Goal: Task Accomplishment & Management: Use online tool/utility

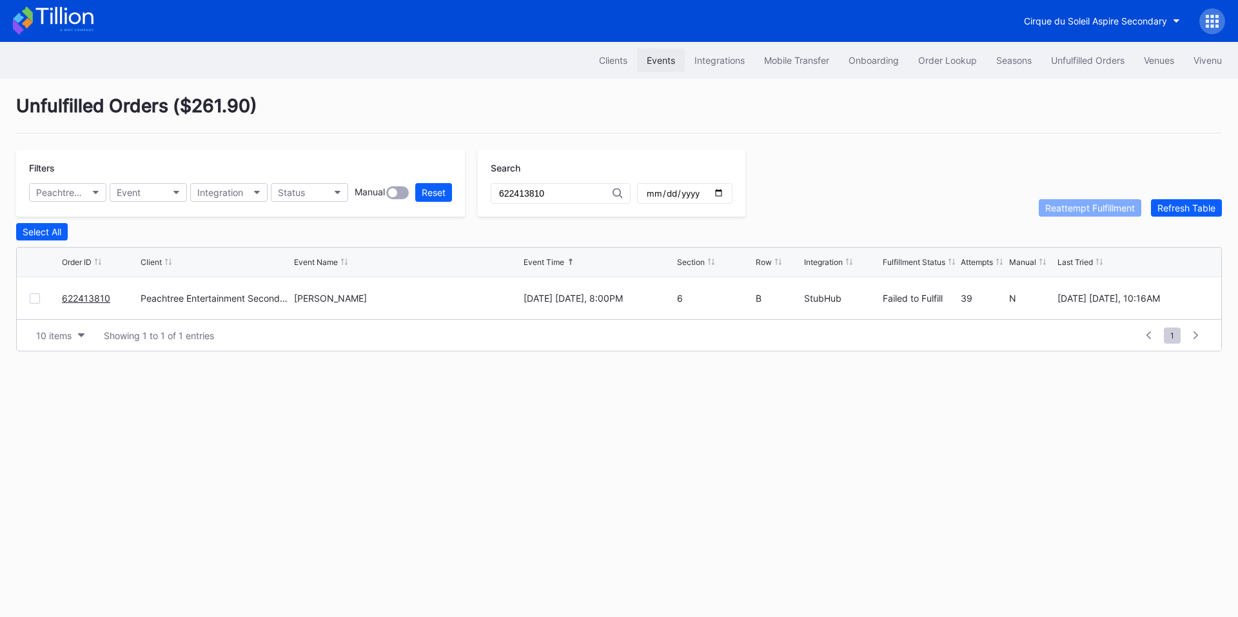
drag, startPoint x: 0, startPoint y: 0, endPoint x: 655, endPoint y: 62, distance: 657.9
click at [655, 62] on div "Events" at bounding box center [661, 60] width 28 height 11
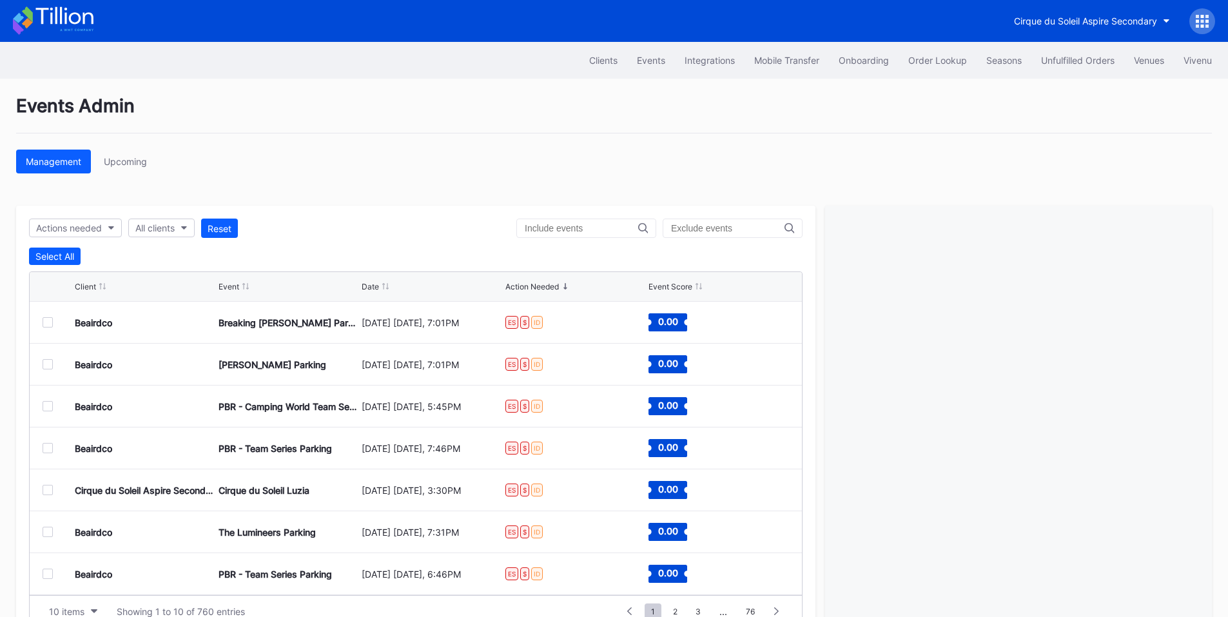
click at [563, 224] on input "text" at bounding box center [581, 228] width 113 height 10
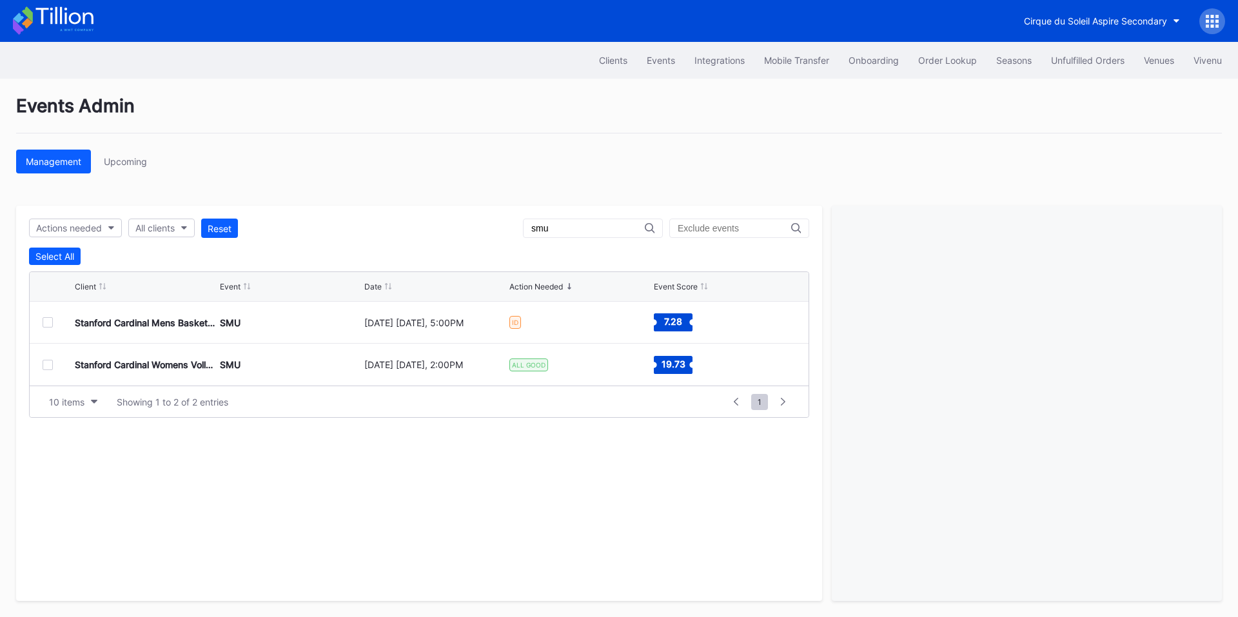
type input "smu"
click at [924, 62] on div "Order Lookup" at bounding box center [947, 60] width 59 height 11
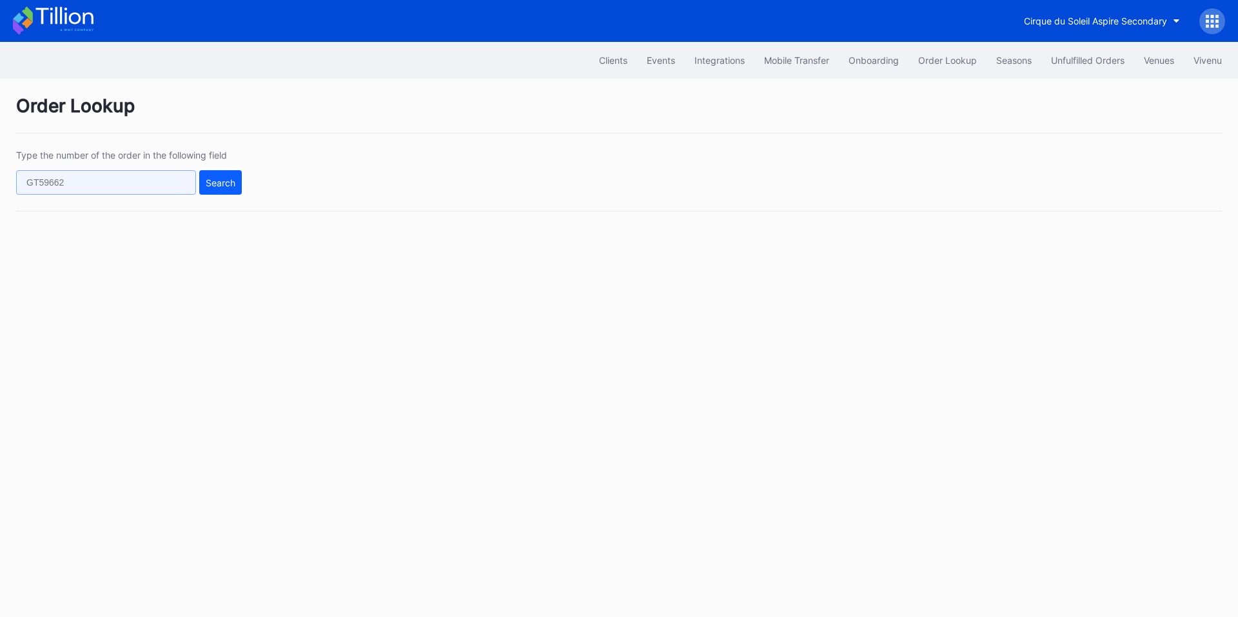
click at [158, 181] on input "text" at bounding box center [106, 182] width 180 height 24
paste input "625996681"
type input "625996681"
click at [222, 182] on div "Search" at bounding box center [221, 182] width 30 height 11
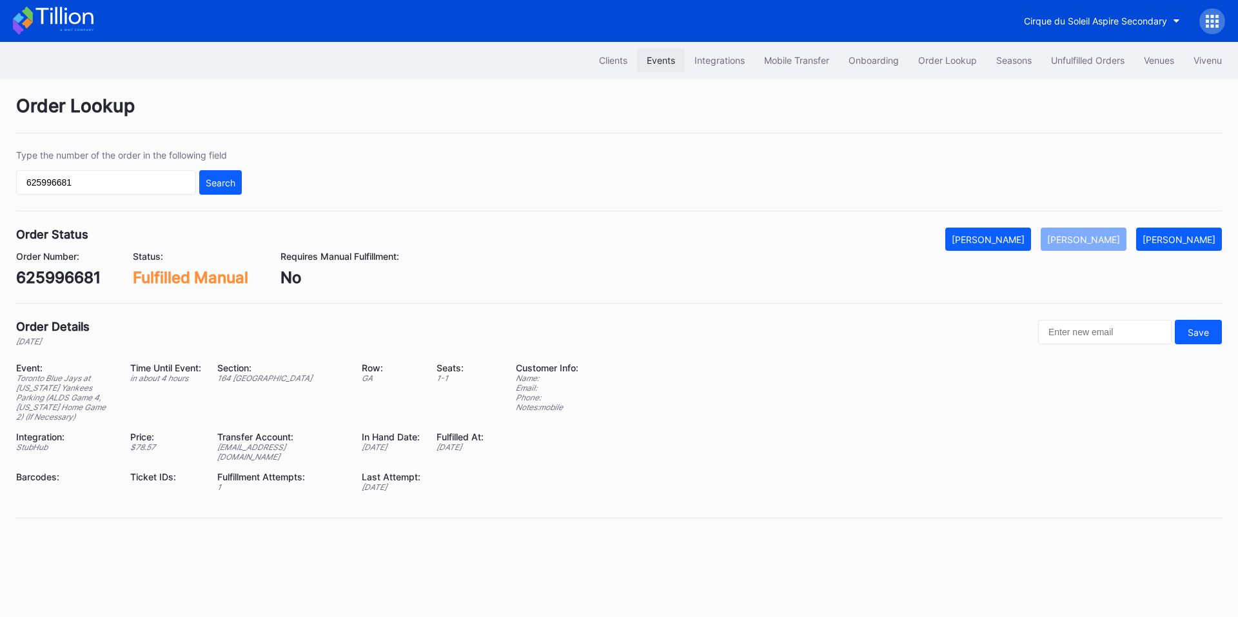
click at [661, 57] on div "Events" at bounding box center [661, 60] width 28 height 11
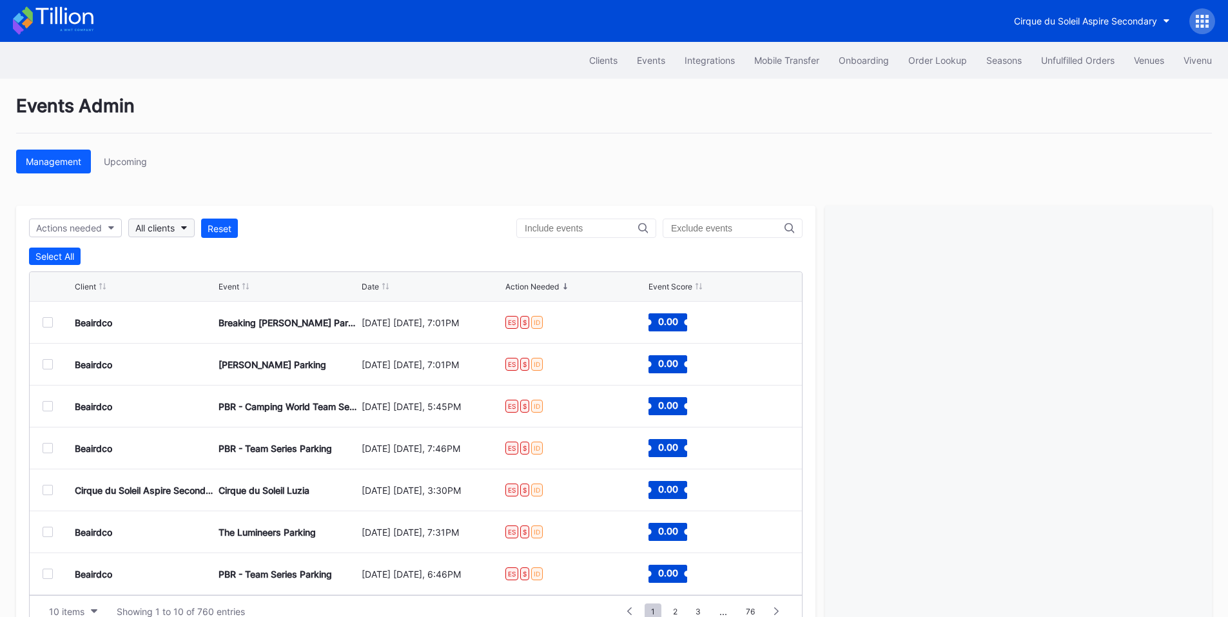
click at [170, 220] on button "All clients" at bounding box center [161, 228] width 66 height 19
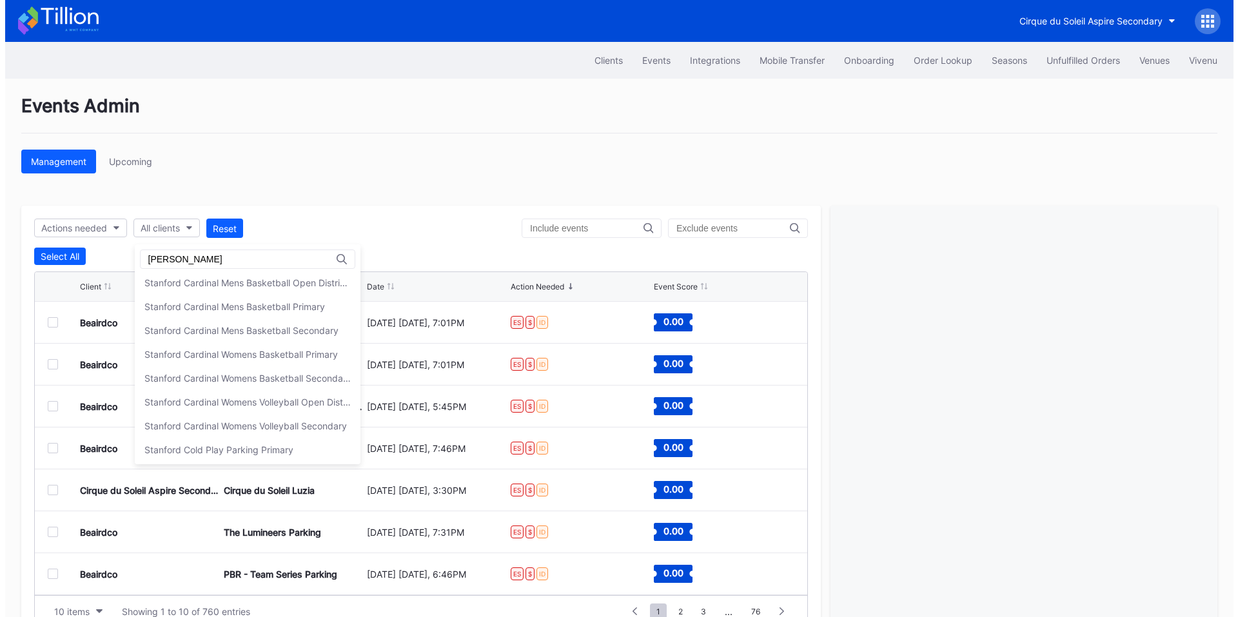
scroll to position [149, 0]
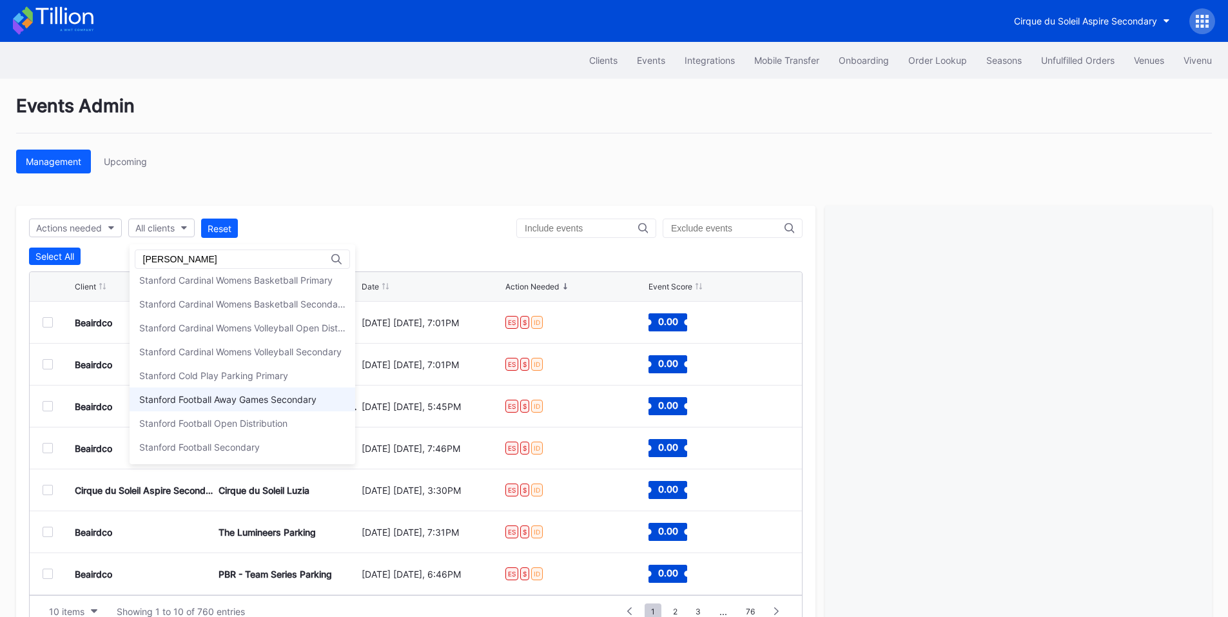
type input "[PERSON_NAME]"
click at [266, 398] on div "Stanford Football Away Games Secondary" at bounding box center [227, 399] width 177 height 11
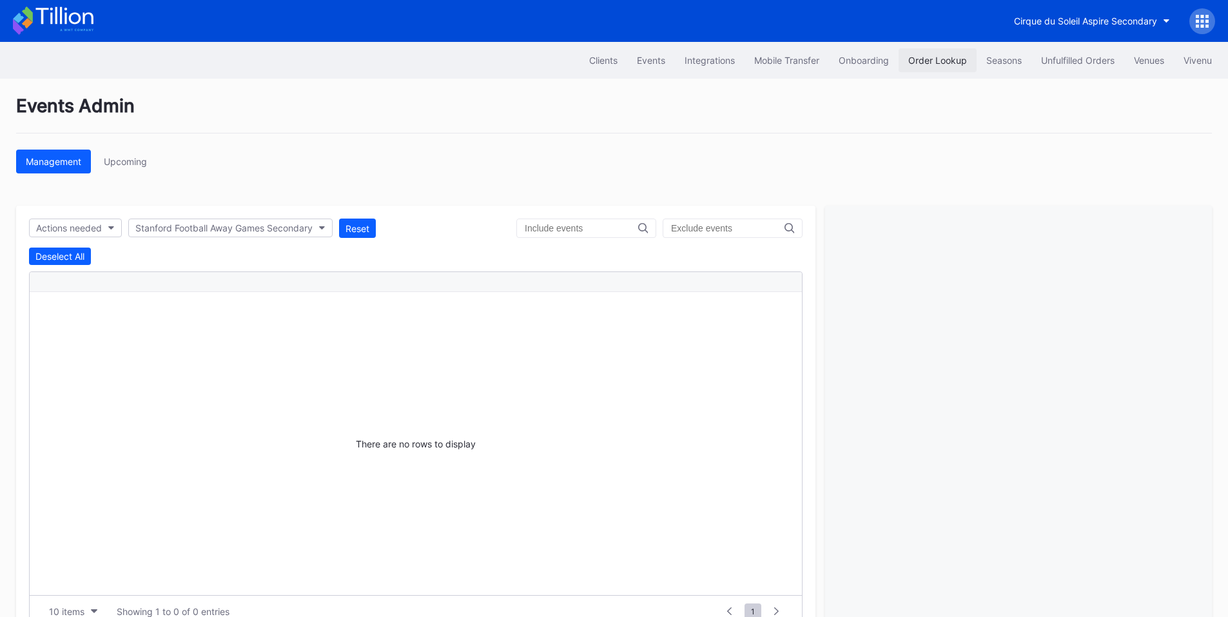
click at [952, 57] on div "Order Lookup" at bounding box center [937, 60] width 59 height 11
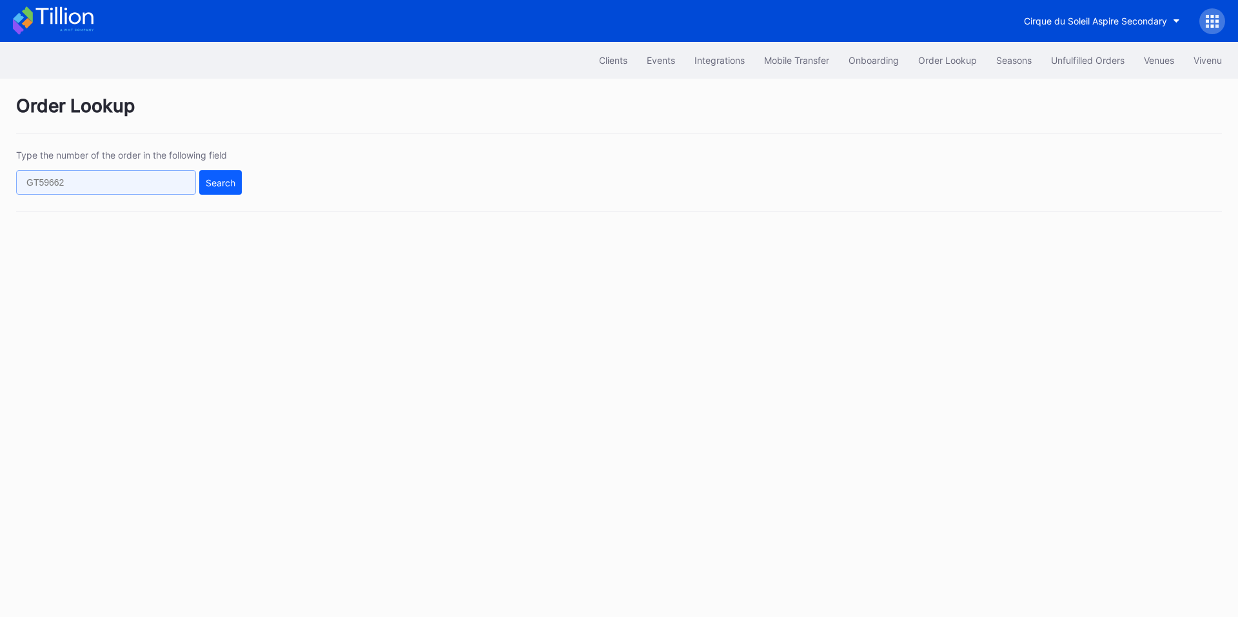
click at [129, 184] on input "text" at bounding box center [106, 182] width 180 height 24
paste input "50970630"
click at [235, 183] on div "Search" at bounding box center [221, 182] width 30 height 11
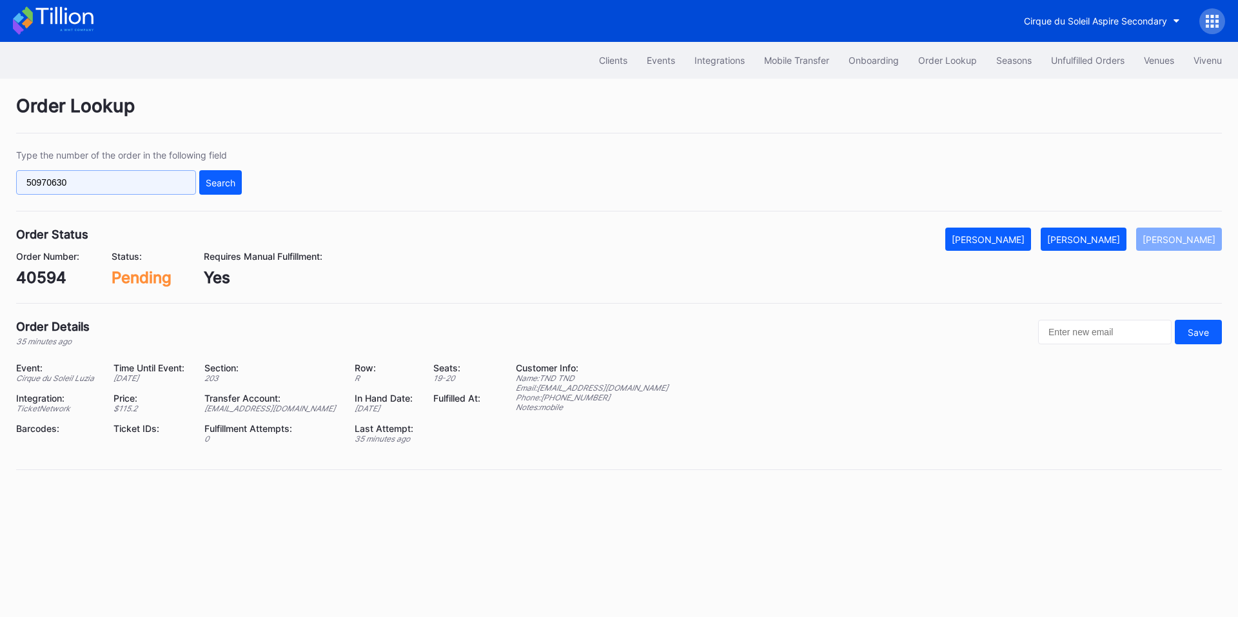
click at [128, 184] on input "50970630" at bounding box center [106, 182] width 180 height 24
paste input "50970630"
click at [163, 182] on input "5097063050970630" at bounding box center [106, 182] width 180 height 24
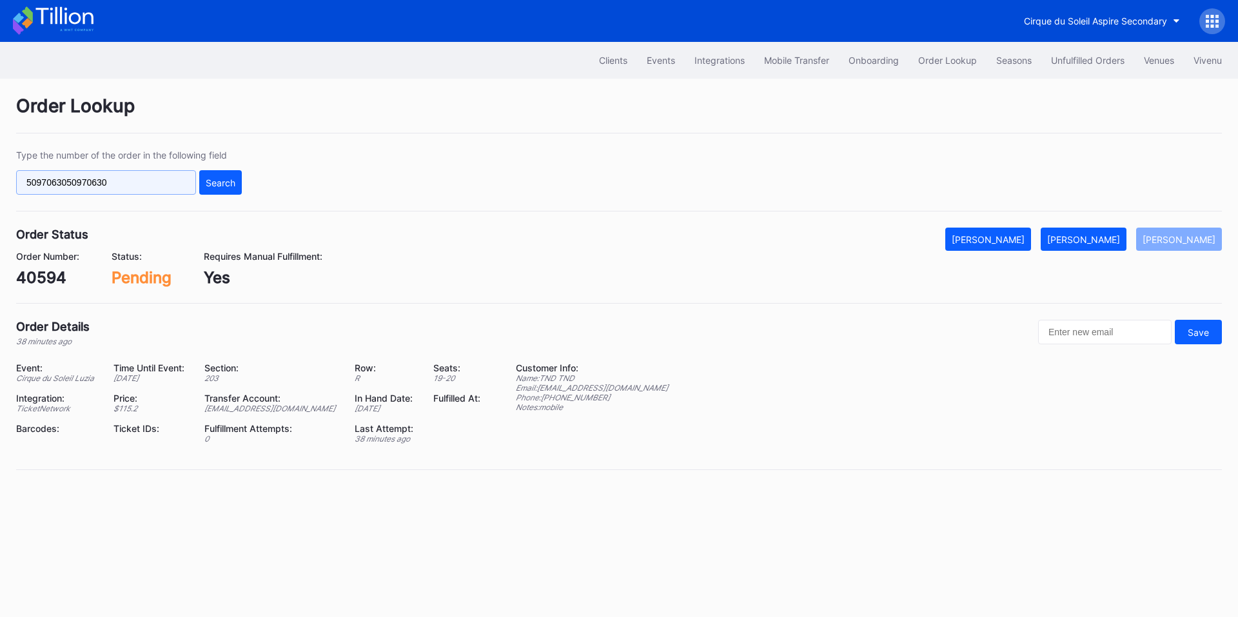
click at [163, 182] on input "5097063050970630" at bounding box center [106, 182] width 180 height 24
paste input "text"
type input "50970630"
click at [222, 186] on div "Search" at bounding box center [221, 182] width 30 height 11
click at [1090, 238] on div "[PERSON_NAME]" at bounding box center [1083, 239] width 73 height 11
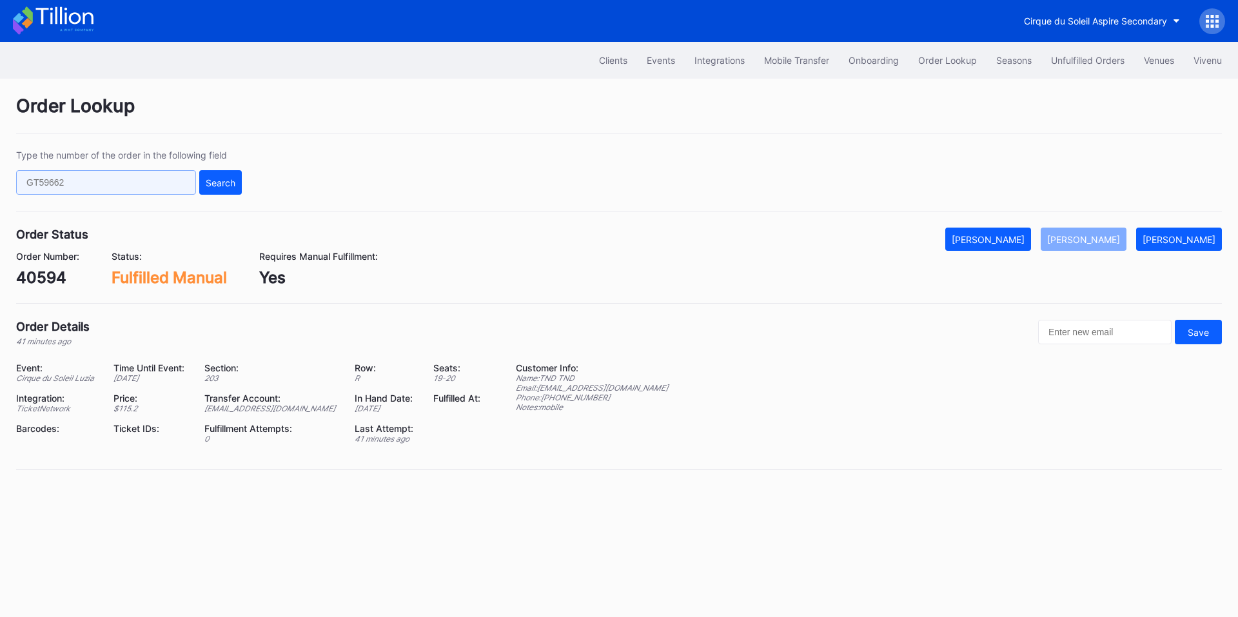
click at [125, 176] on input "text" at bounding box center [106, 182] width 180 height 24
paste input "625683286"
type input "625683286"
click at [212, 185] on div "Search" at bounding box center [221, 182] width 30 height 11
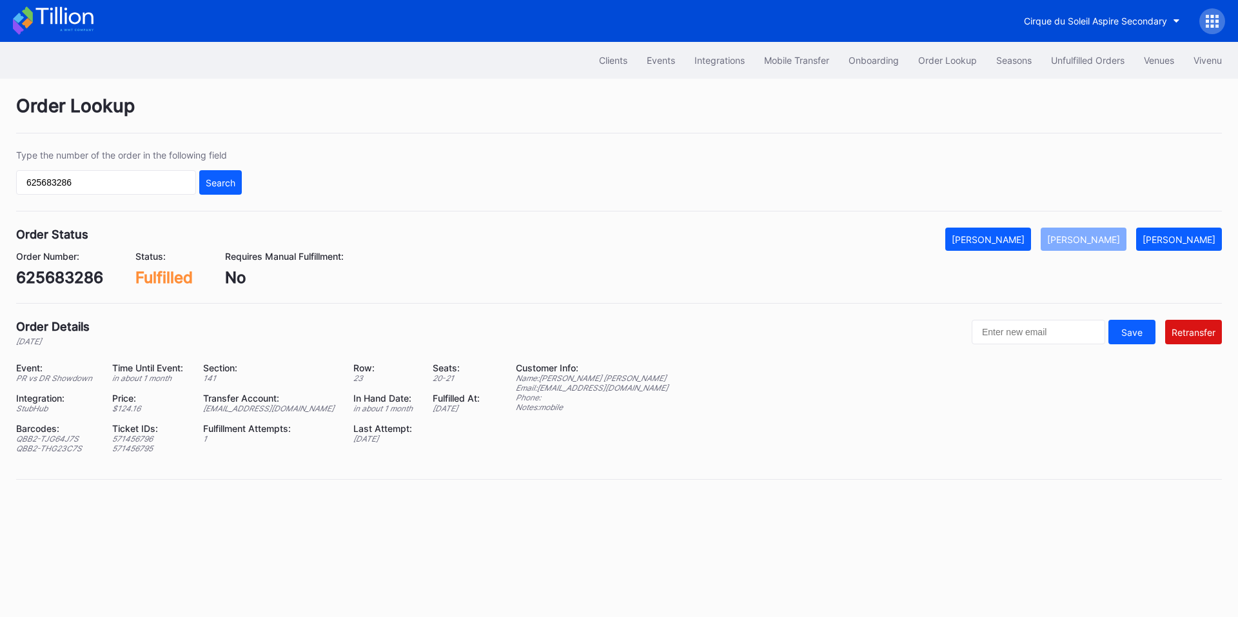
click at [259, 413] on div "Event: PR vs DR Showdown Time Until Event: in about 1 month Section: 141 Row: 2…" at bounding box center [258, 412] width 484 height 101
copy div "ed-8158523@eventdynamic.com"
click at [647, 59] on div "Events" at bounding box center [661, 60] width 28 height 11
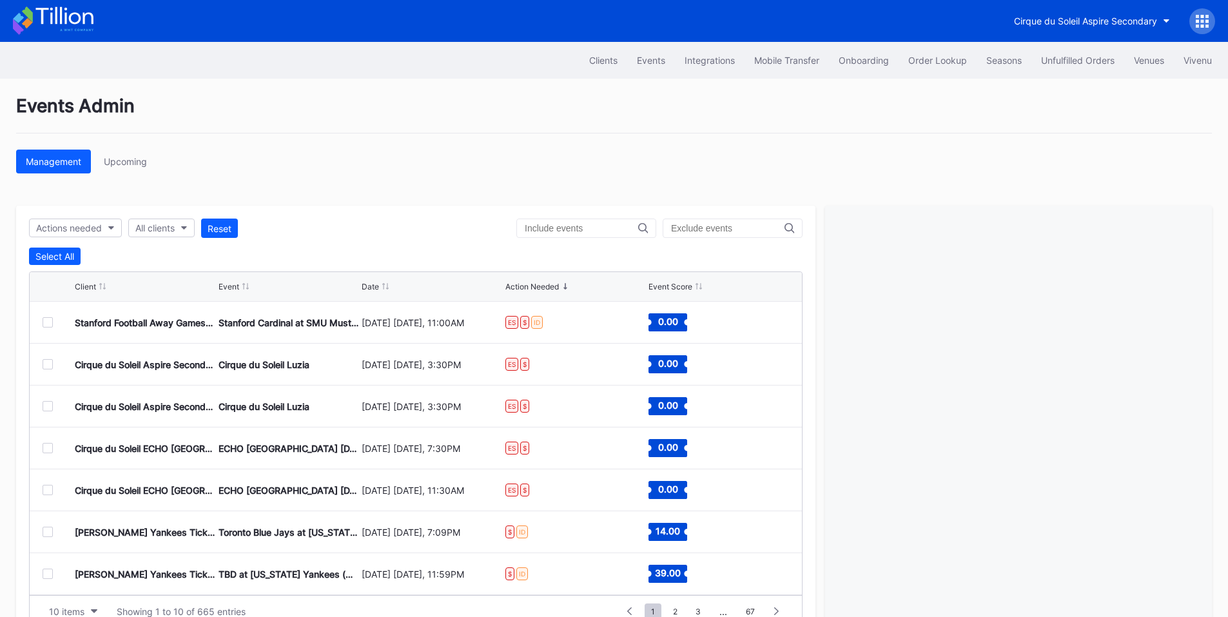
click at [37, 326] on div "Stanford Football Away Games Secondary Stanford Cardinal at SMU Mustangs Footba…" at bounding box center [416, 323] width 772 height 42
click at [54, 324] on div at bounding box center [59, 322] width 32 height 10
click at [38, 324] on div "Stanford Football Away Games Secondary Stanford Cardinal at SMU Mustangs Footba…" at bounding box center [416, 323] width 772 height 42
click at [41, 325] on div "Stanford Football Away Games Secondary Stanford Cardinal at SMU Mustangs Footba…" at bounding box center [416, 323] width 772 height 42
click at [50, 321] on div at bounding box center [48, 322] width 10 height 10
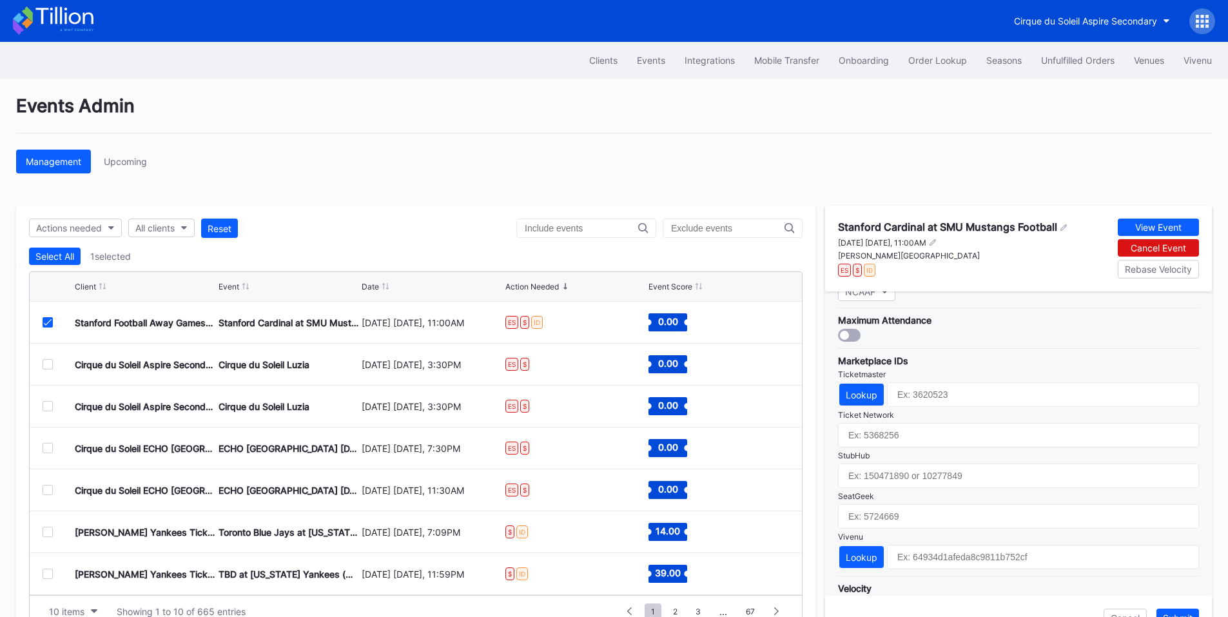
scroll to position [418, 0]
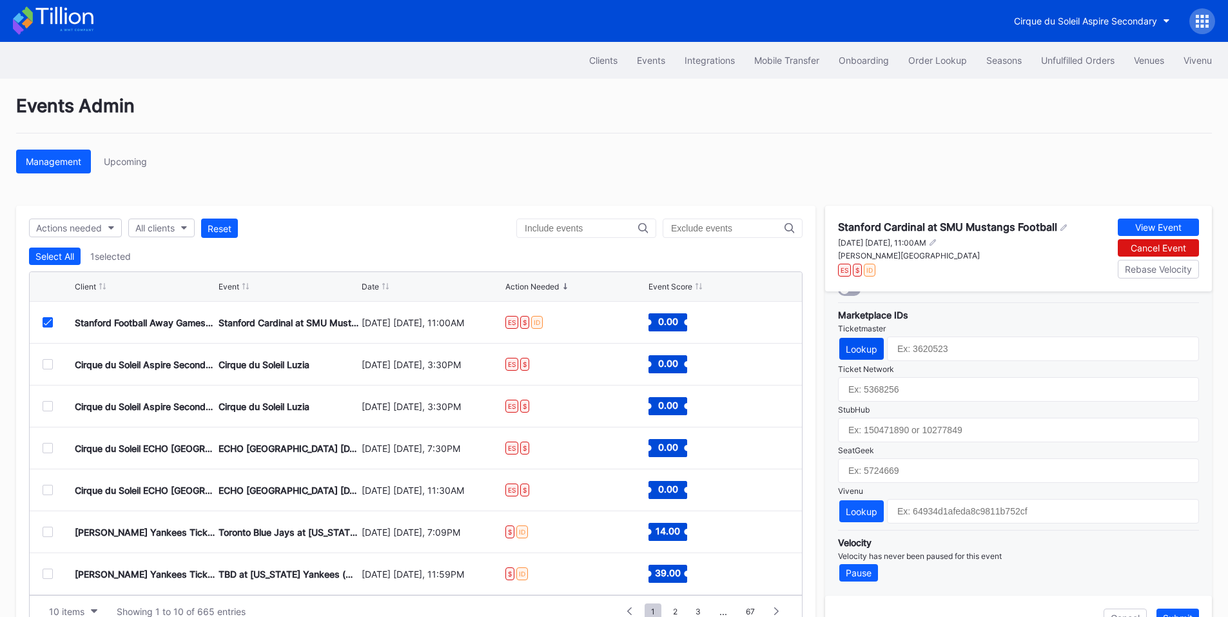
click at [865, 349] on div "Lookup" at bounding box center [862, 349] width 32 height 11
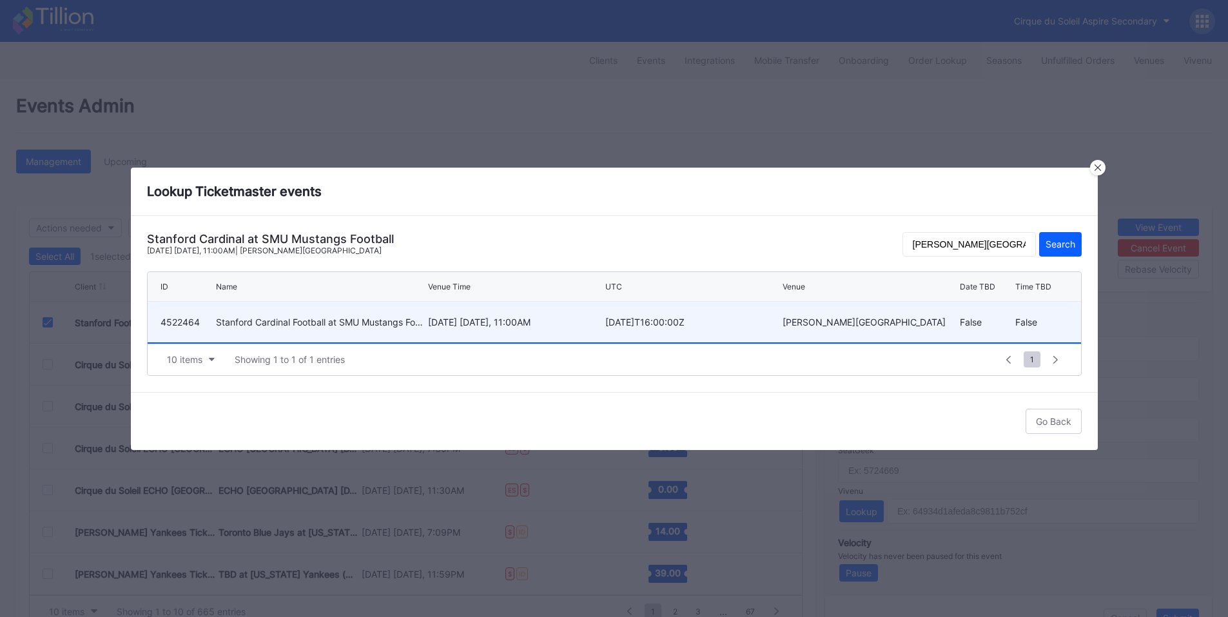
click at [527, 321] on div "October 11 Saturday, 11:00AM" at bounding box center [515, 322] width 174 height 11
type input "4522464"
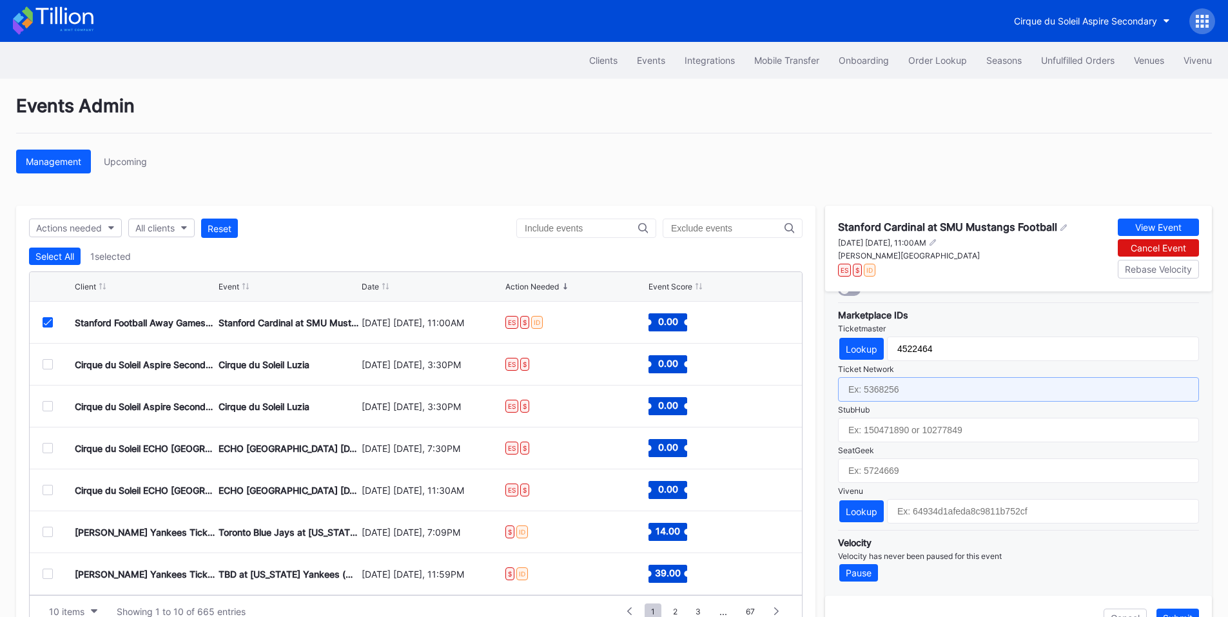
drag, startPoint x: 903, startPoint y: 388, endPoint x: 963, endPoint y: 362, distance: 64.7
click at [903, 388] on input "text" at bounding box center [1018, 389] width 361 height 24
paste input "6957014"
type input "6957014"
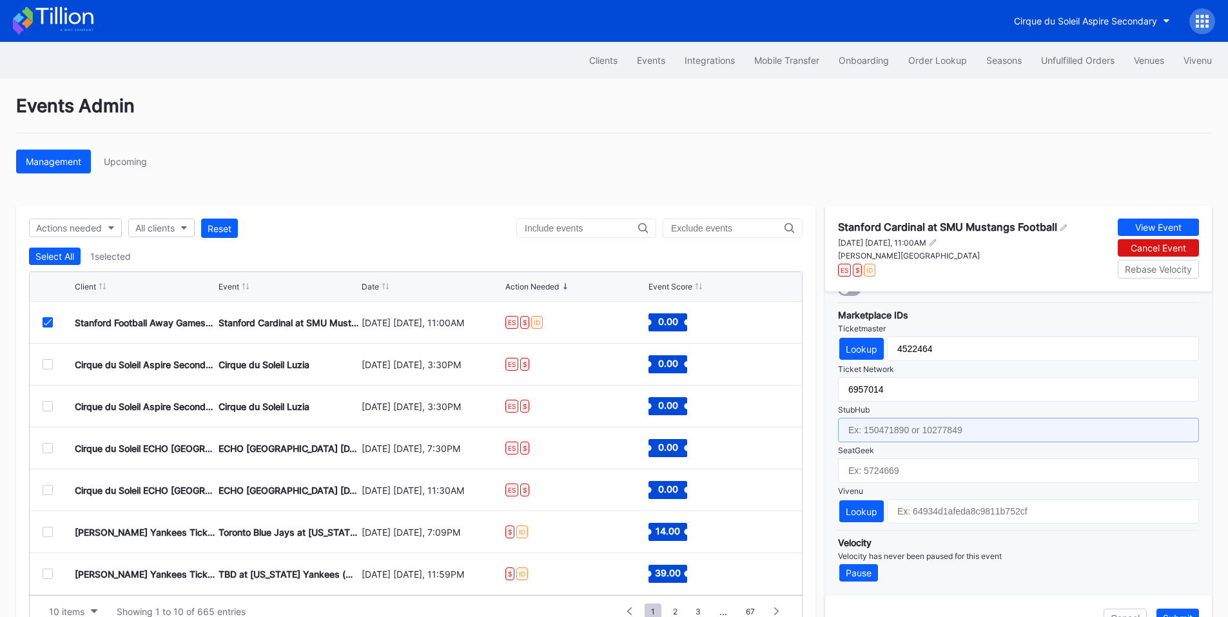
click at [916, 421] on input "text" at bounding box center [1018, 430] width 361 height 24
paste input "156081135"
type input "156081135"
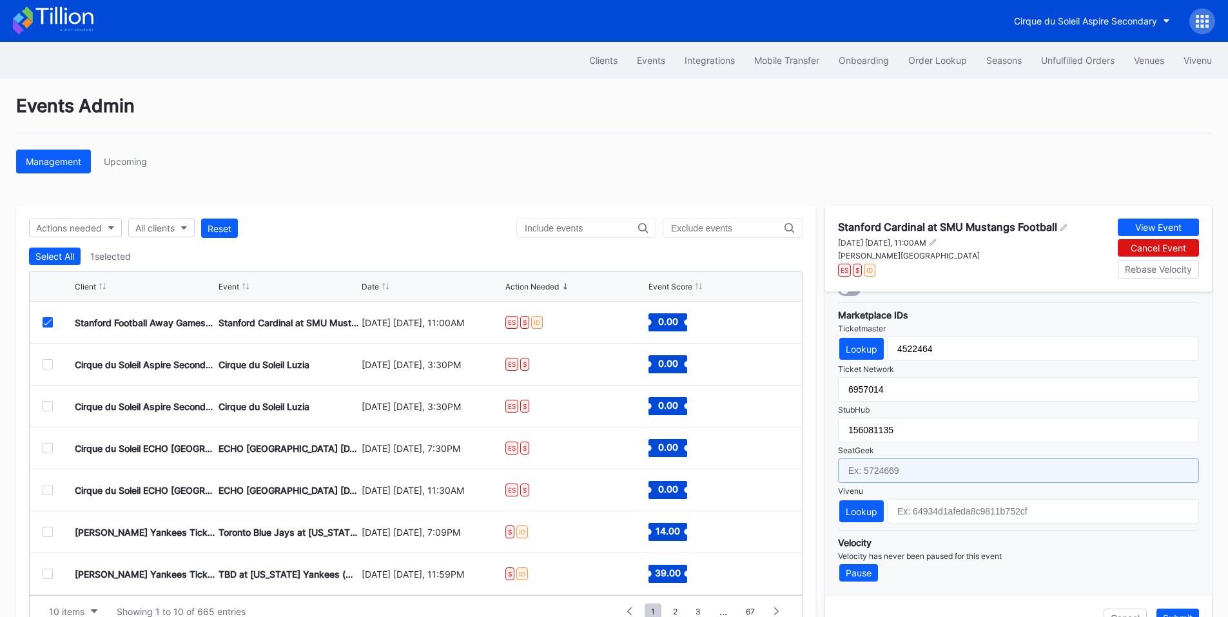
click at [893, 476] on input "text" at bounding box center [1018, 470] width 361 height 24
paste input "17361625"
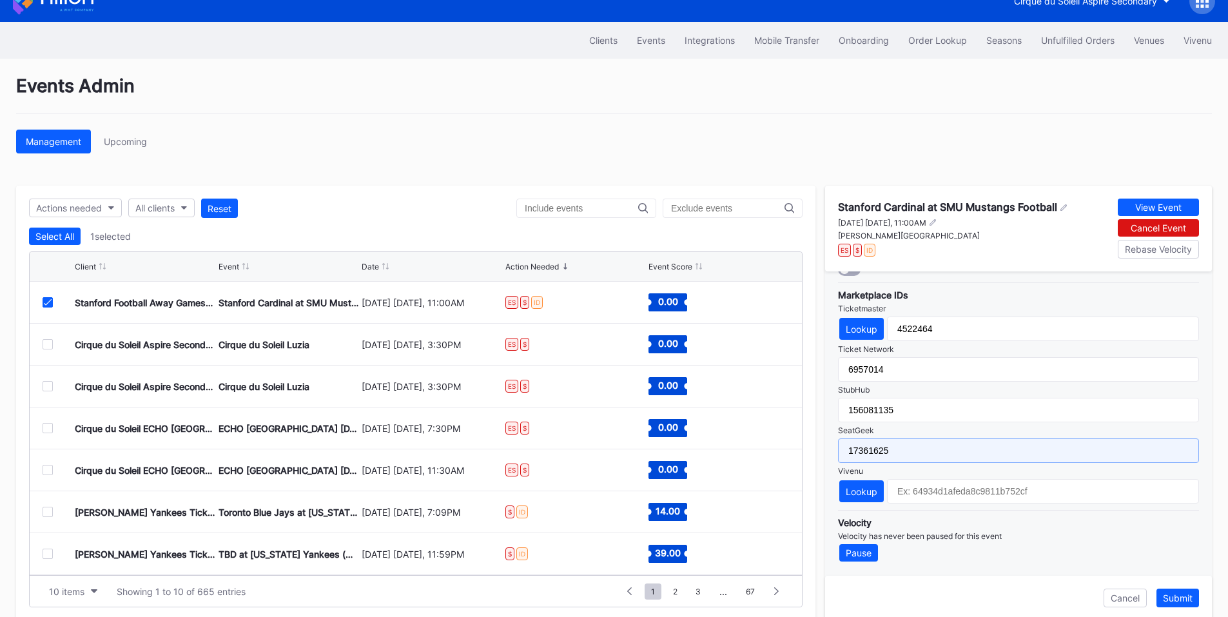
scroll to position [39, 0]
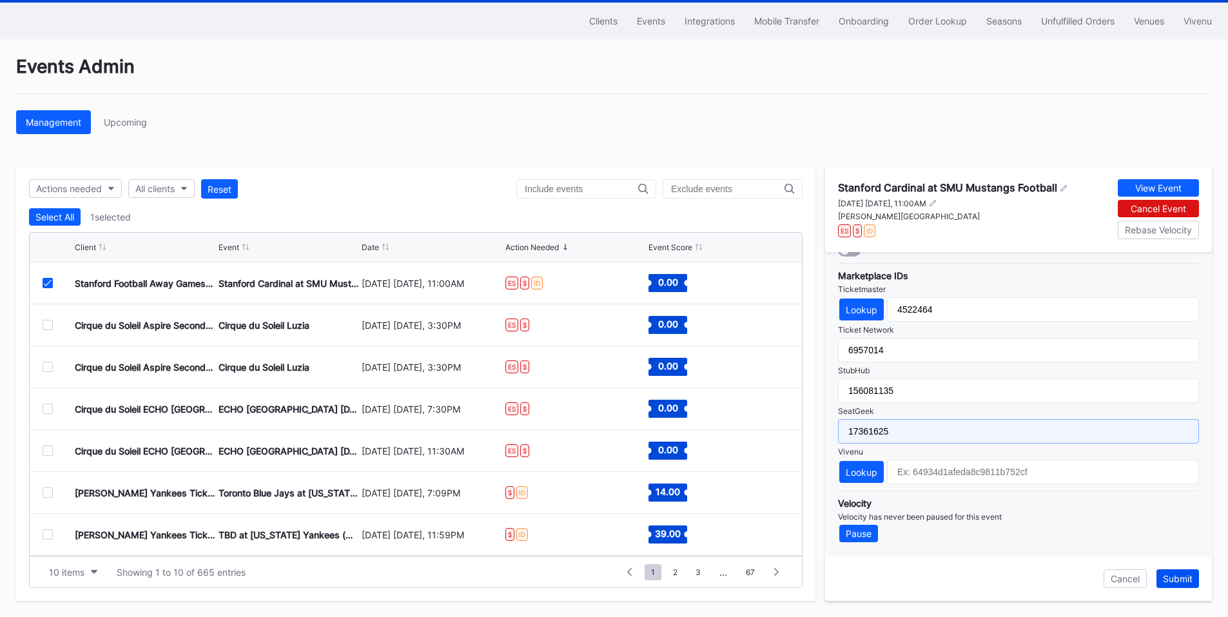
type input "17361625"
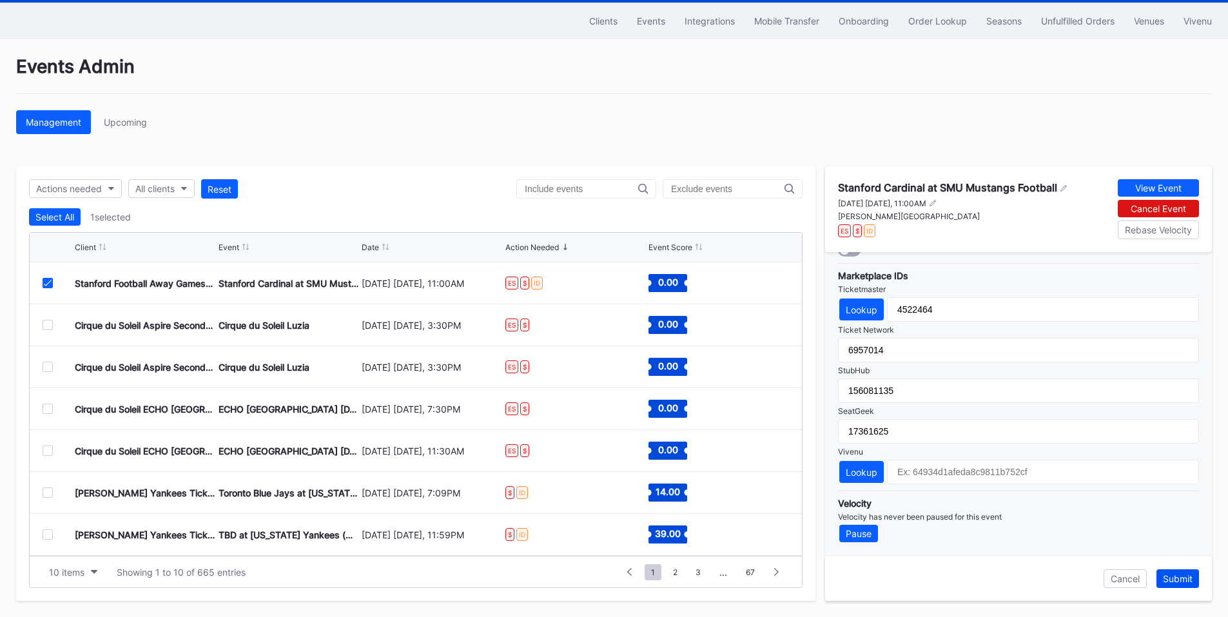
click at [1166, 580] on div "Submit" at bounding box center [1178, 578] width 30 height 11
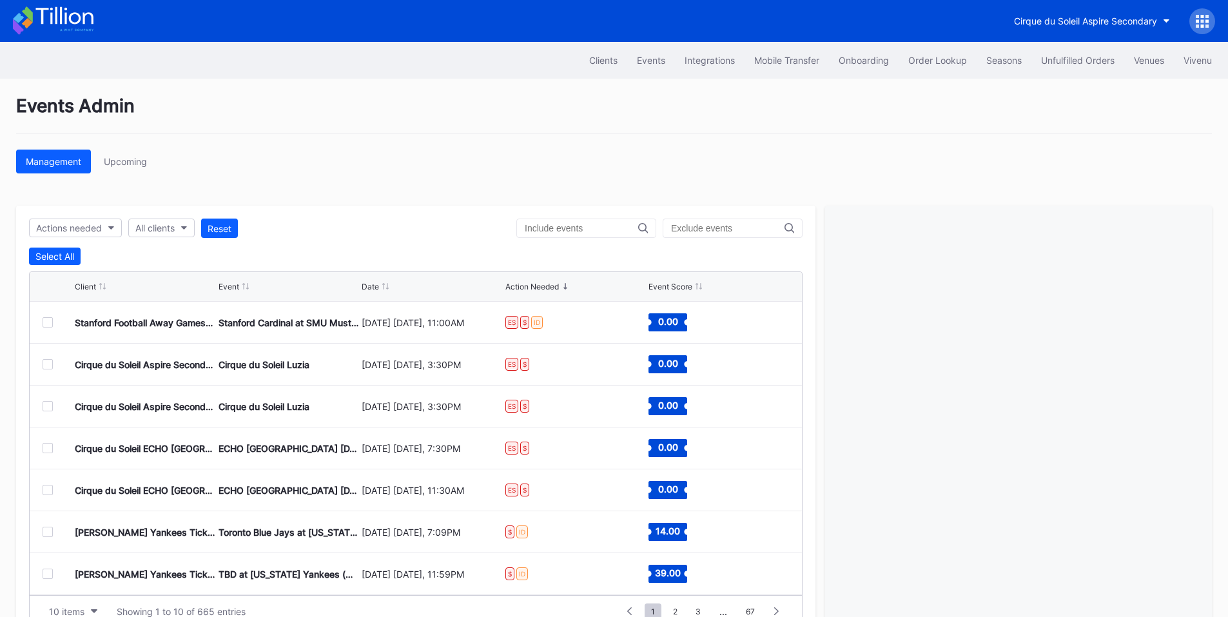
click at [46, 320] on div at bounding box center [48, 322] width 10 height 10
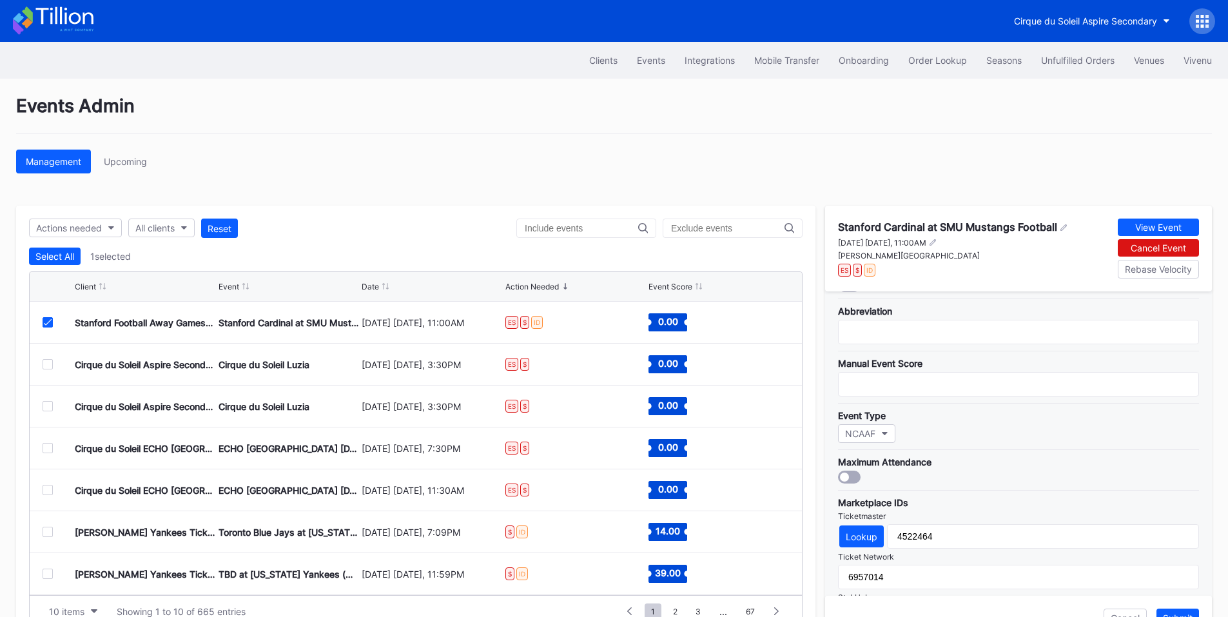
scroll to position [418, 0]
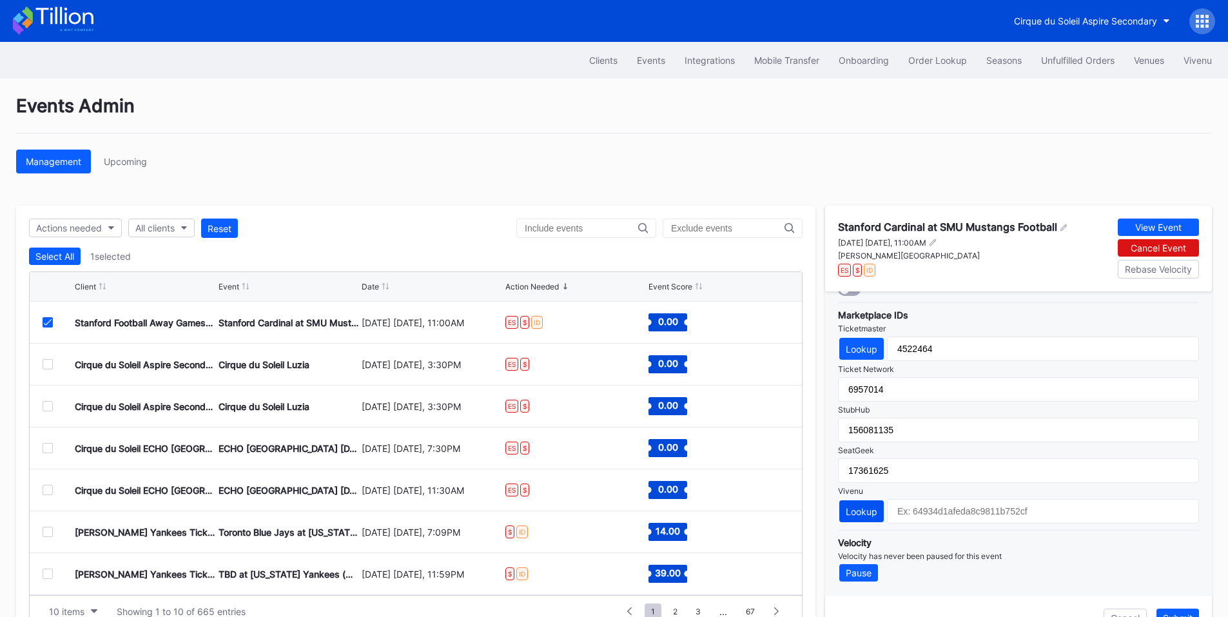
click at [864, 516] on div "Lookup" at bounding box center [862, 511] width 32 height 11
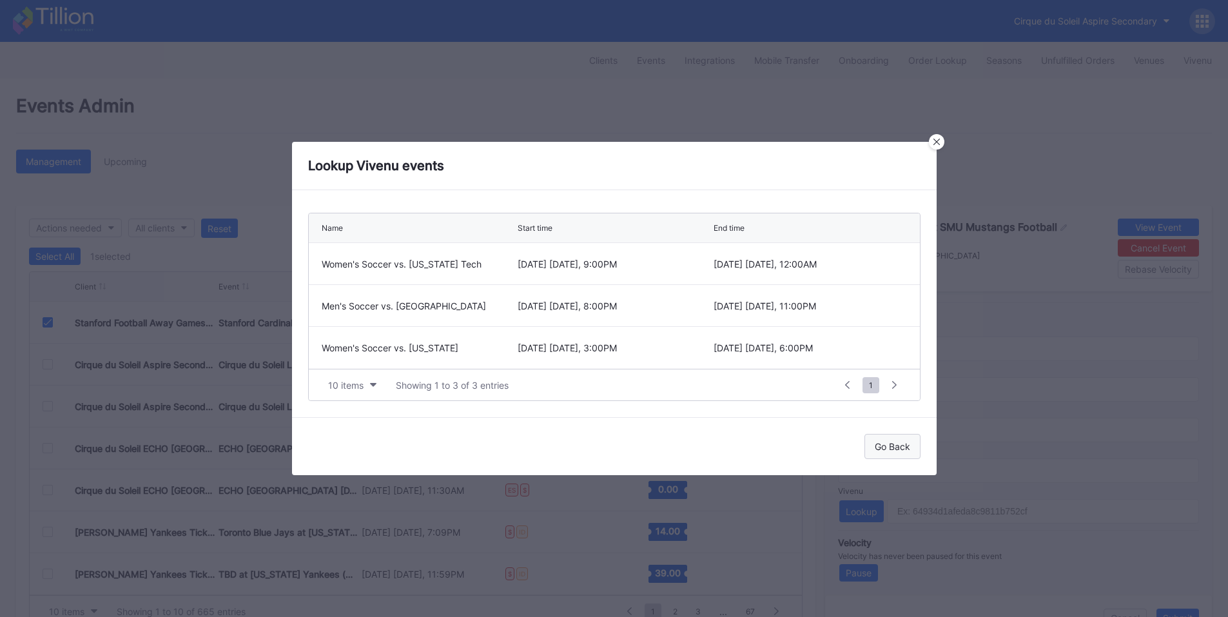
click at [888, 446] on div "Go Back" at bounding box center [892, 446] width 35 height 11
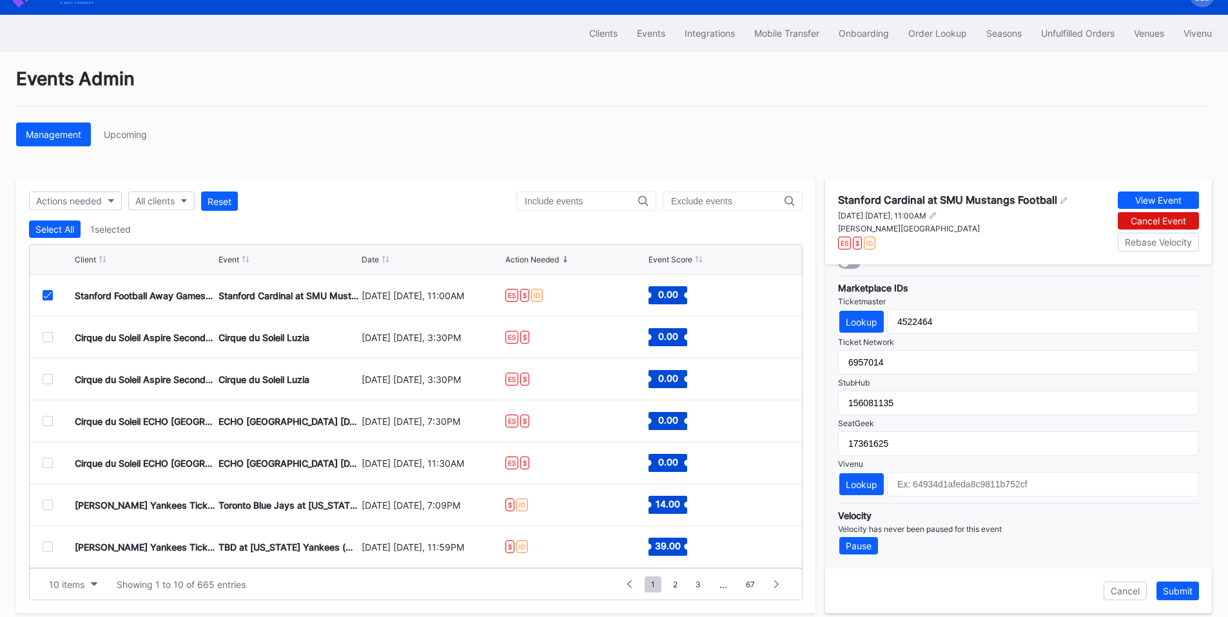
scroll to position [39, 0]
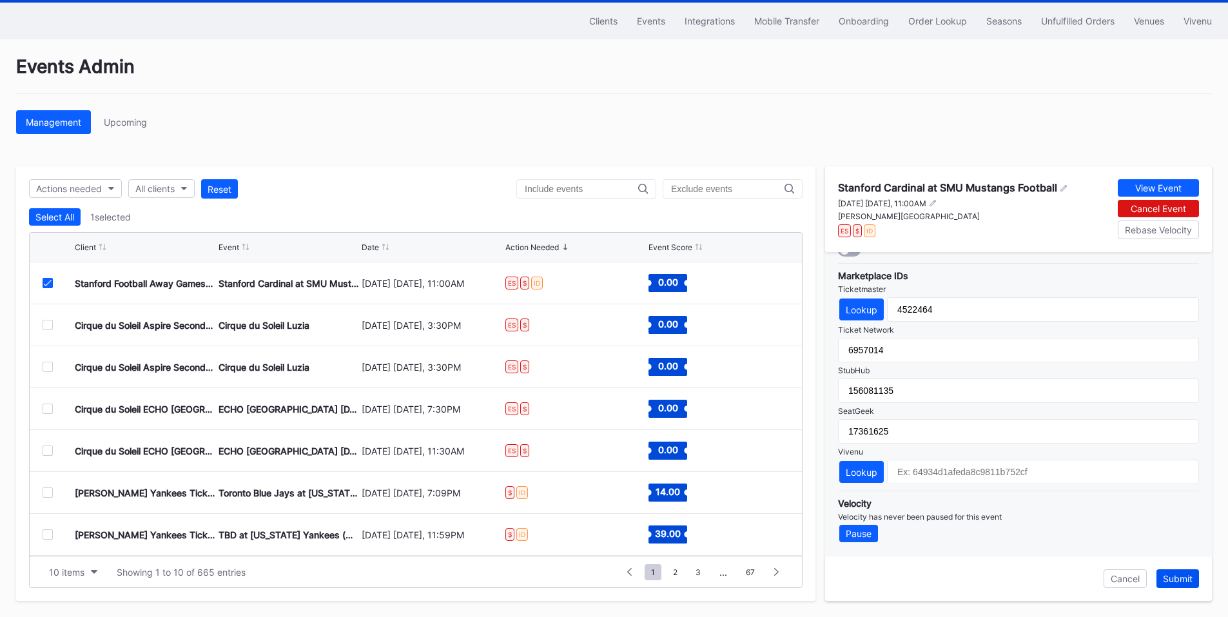
click at [1186, 578] on div "Submit" at bounding box center [1178, 578] width 30 height 11
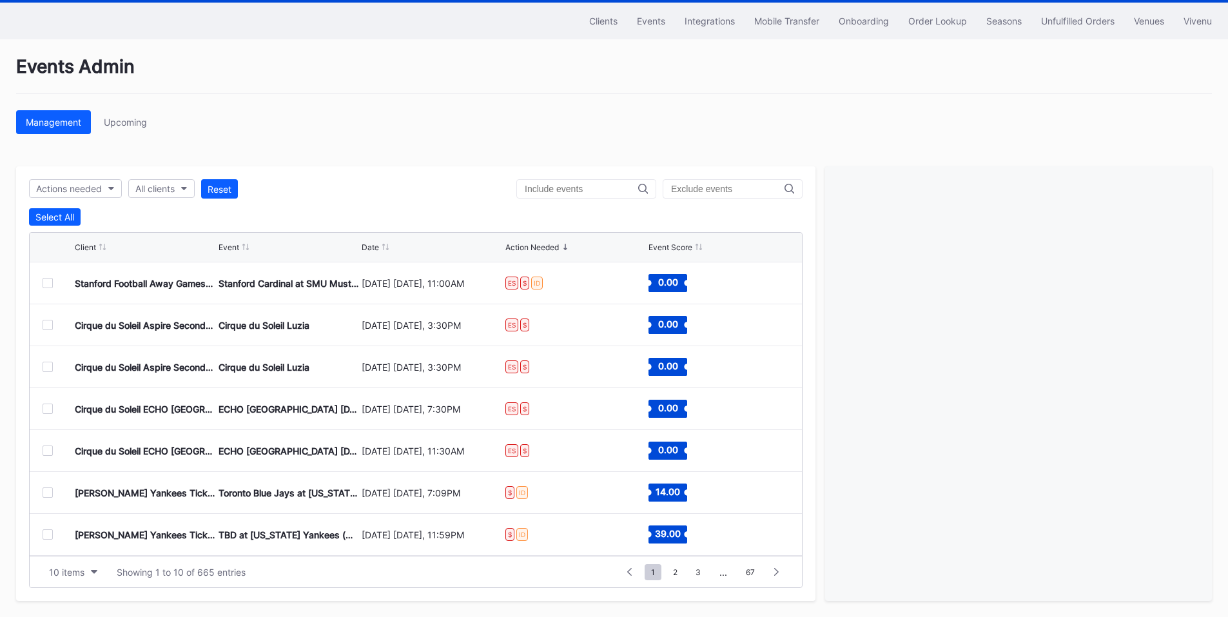
click at [52, 284] on div at bounding box center [48, 283] width 10 height 10
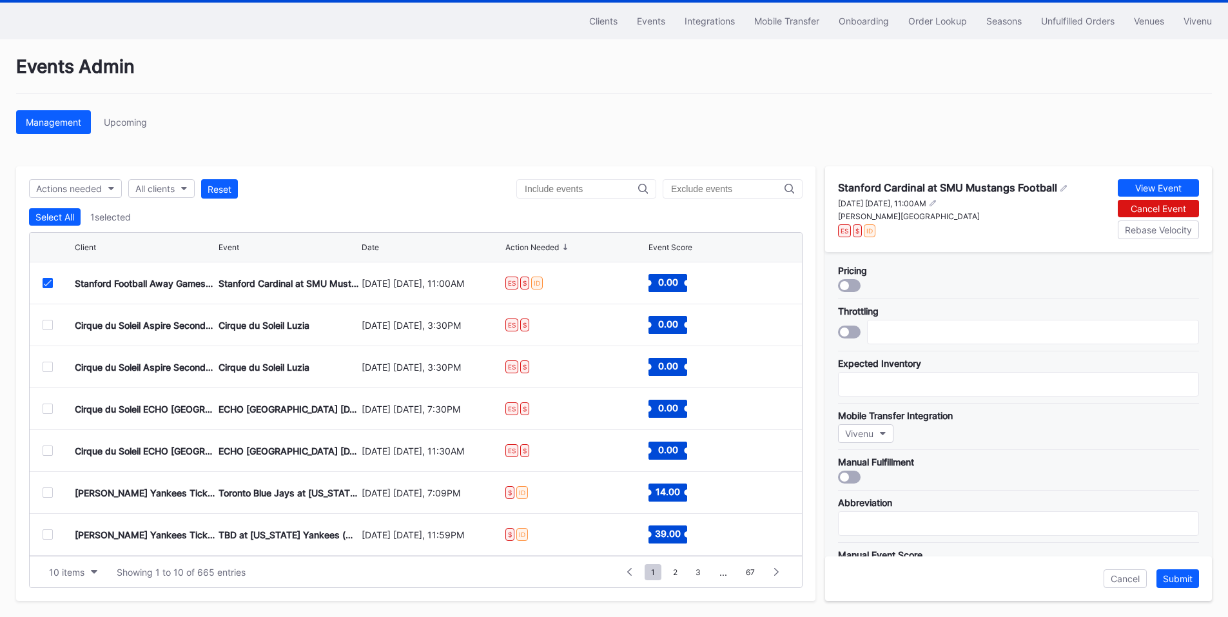
scroll to position [418, 0]
